Goal: Entertainment & Leisure: Consume media (video, audio)

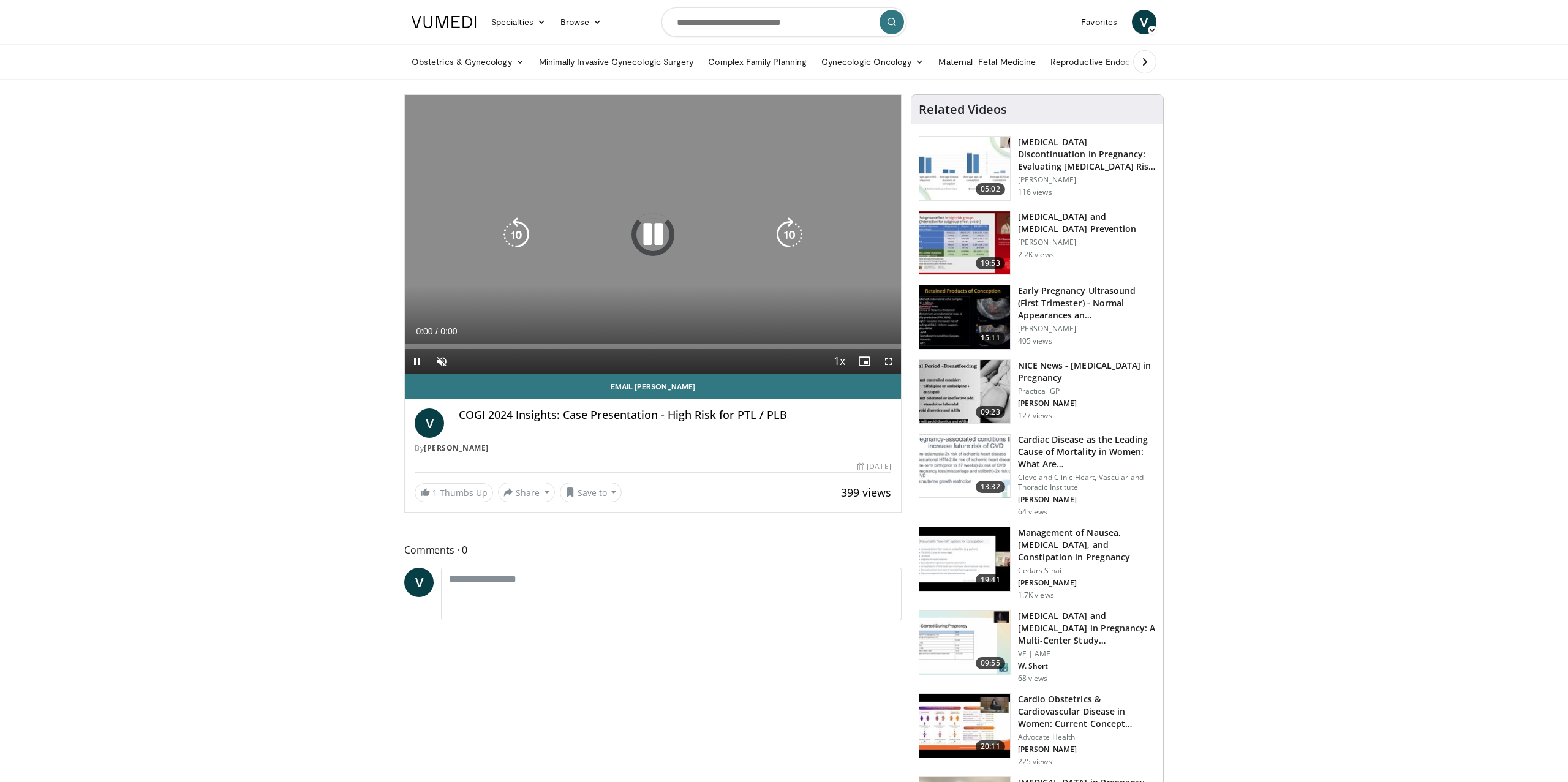
click at [651, 204] on div "10 seconds Tap to unmute" at bounding box center [652, 233] width 496 height 278
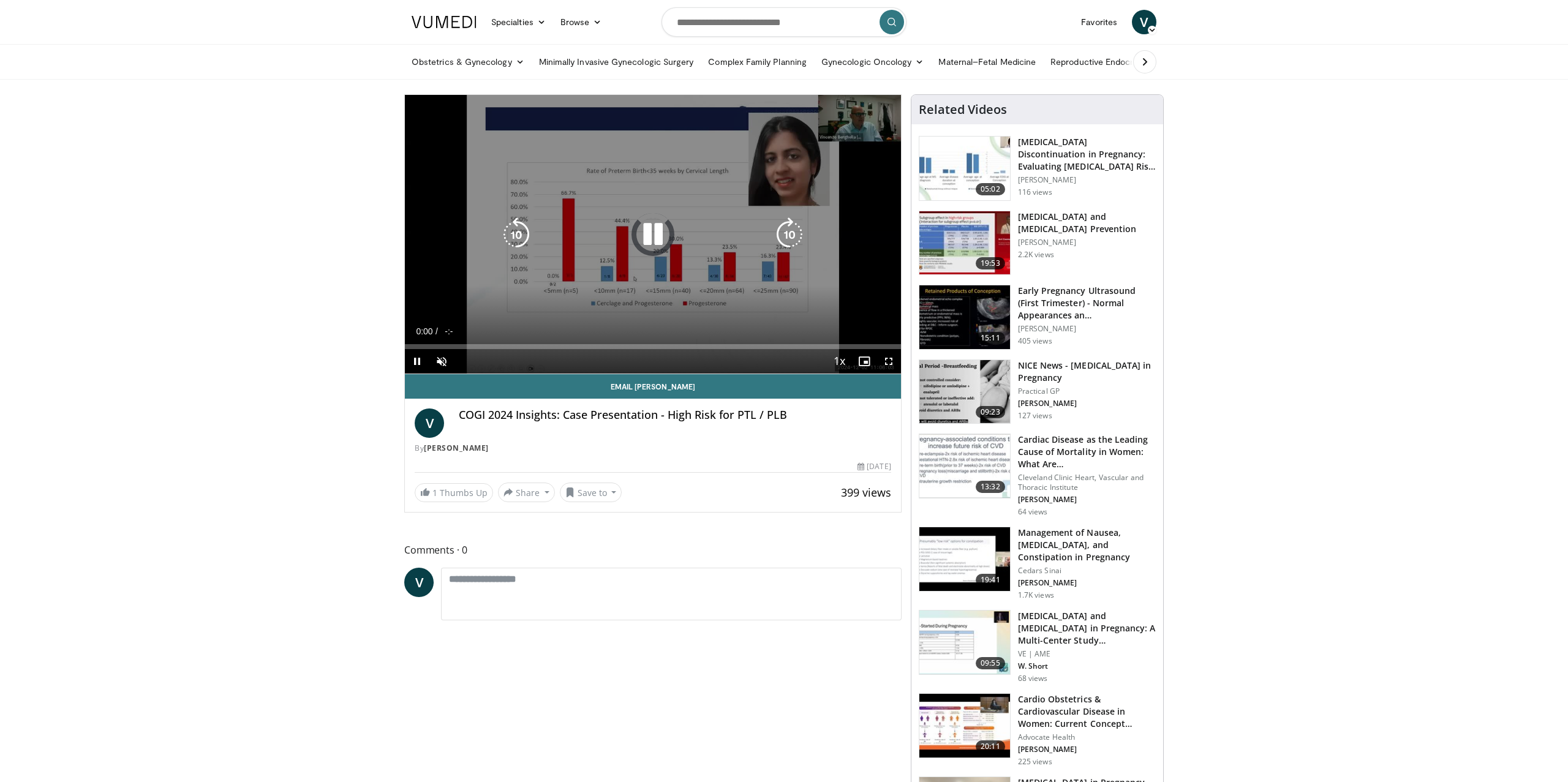
click at [657, 238] on icon "Video Player" at bounding box center [652, 234] width 34 height 34
click at [651, 216] on div "10 seconds Tap to unmute" at bounding box center [652, 234] width 496 height 279
click at [642, 254] on div "10 seconds Tap to unmute" at bounding box center [652, 234] width 496 height 279
